Goal: Task Accomplishment & Management: Use online tool/utility

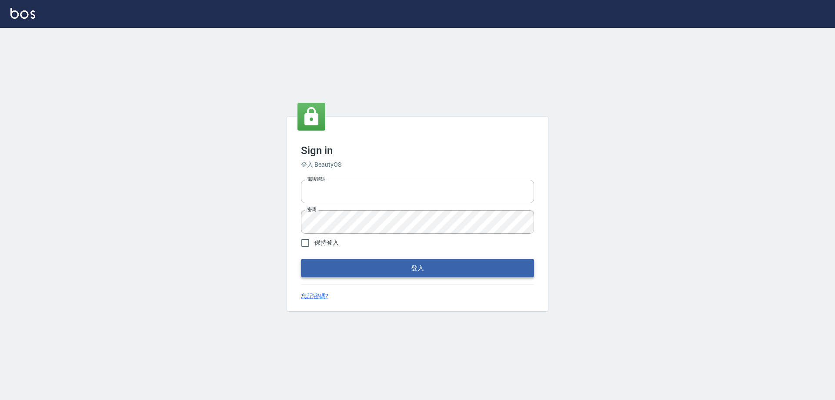
type input "0927586163"
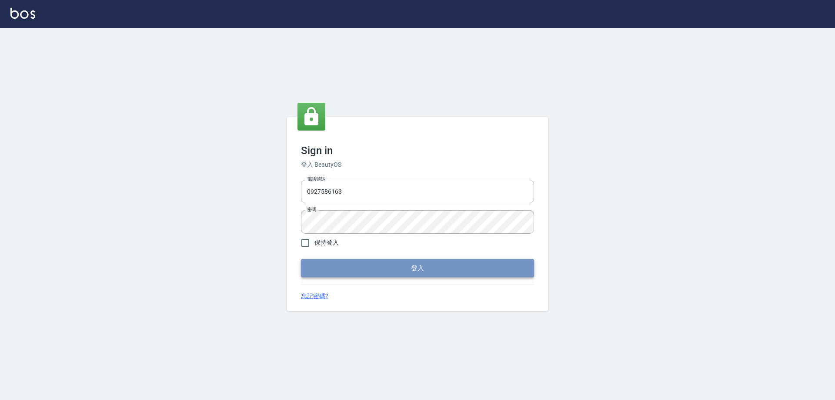
click at [359, 273] on button "登入" at bounding box center [417, 268] width 233 height 18
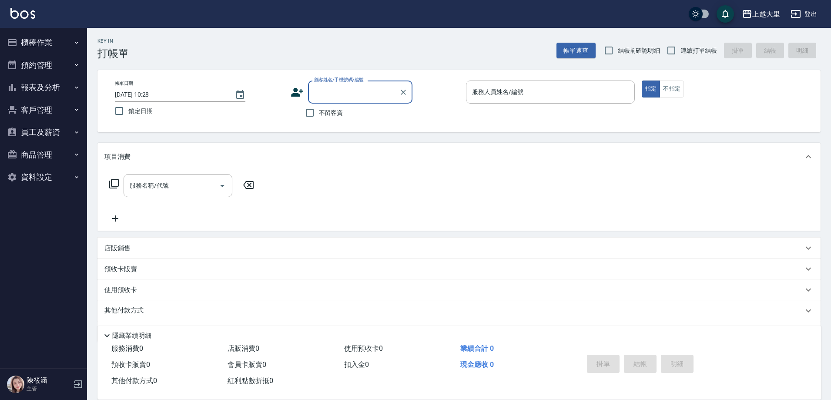
click at [44, 45] on button "櫃檯作業" at bounding box center [43, 42] width 80 height 23
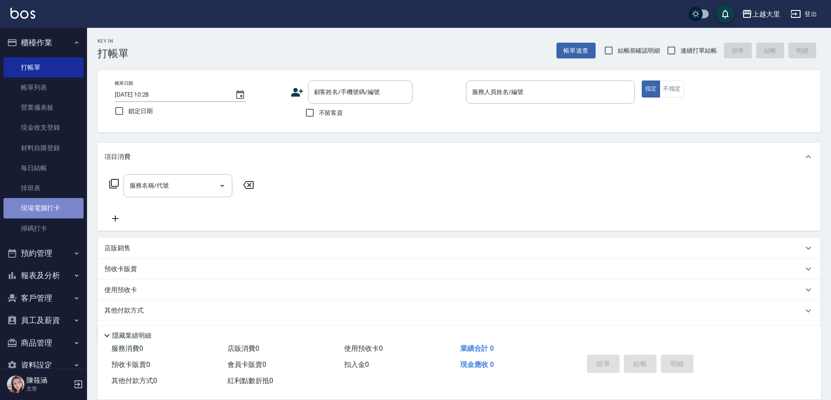
click at [51, 207] on link "現場電腦打卡" at bounding box center [43, 208] width 80 height 20
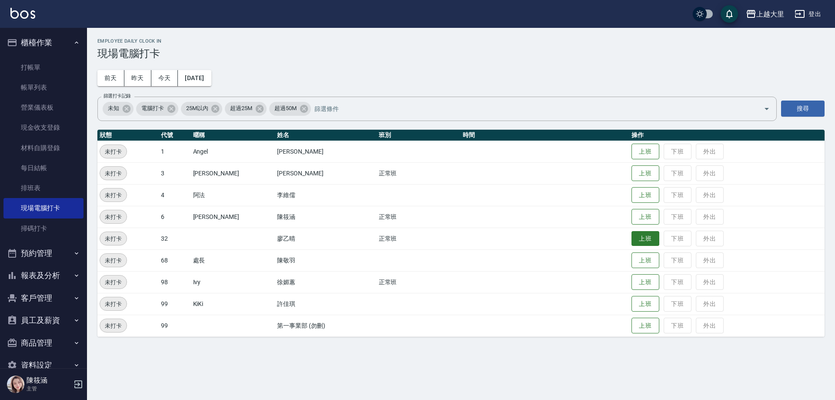
click at [637, 239] on button "上班" at bounding box center [646, 238] width 28 height 15
click at [636, 215] on button "上班" at bounding box center [646, 216] width 28 height 15
